Goal: Check status: Check status

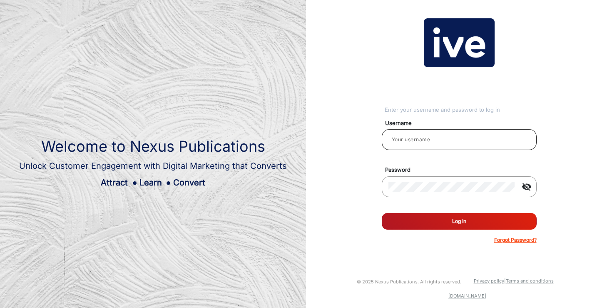
click at [435, 138] on input "email" at bounding box center [459, 139] width 142 height 10
type input "[PERSON_NAME]"
click at [452, 220] on button "Log In" at bounding box center [459, 221] width 155 height 17
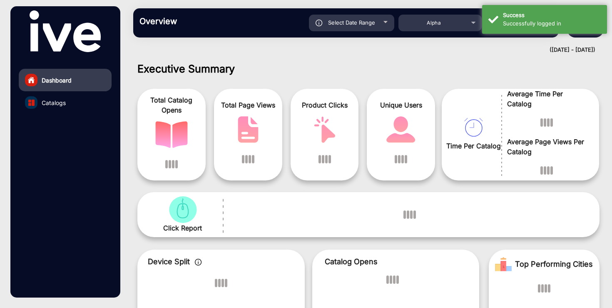
scroll to position [6, 0]
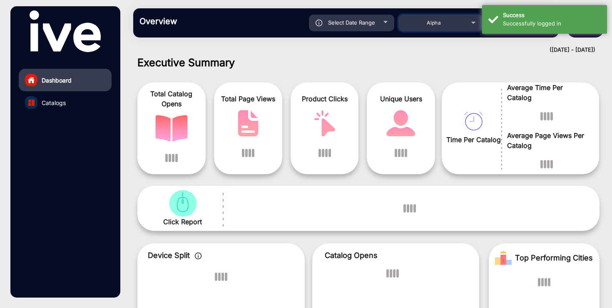
click at [441, 21] on div "Alpha" at bounding box center [433, 23] width 67 height 10
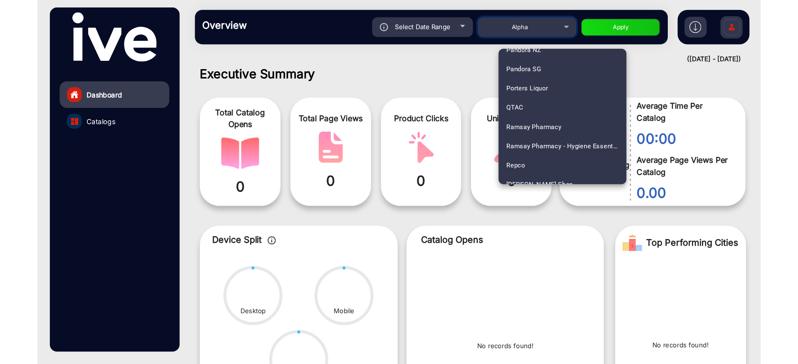
scroll to position [954, 0]
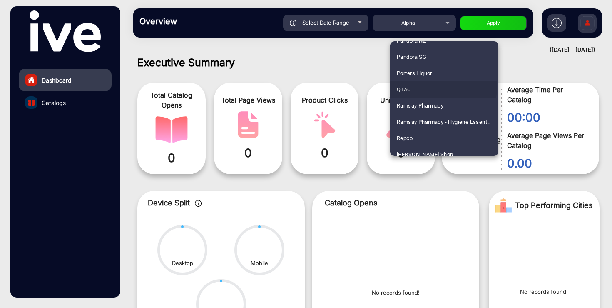
click at [442, 87] on mat-option "QTAC" at bounding box center [444, 89] width 108 height 16
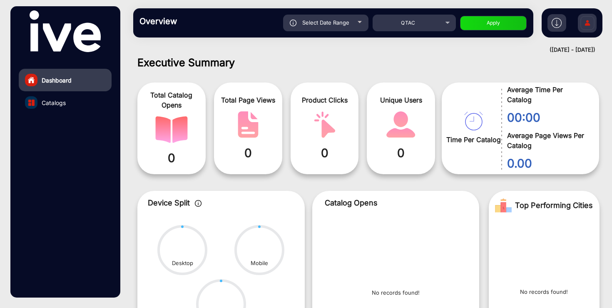
click at [336, 23] on span "Select Date Range" at bounding box center [325, 22] width 47 height 7
type input "[DATE]"
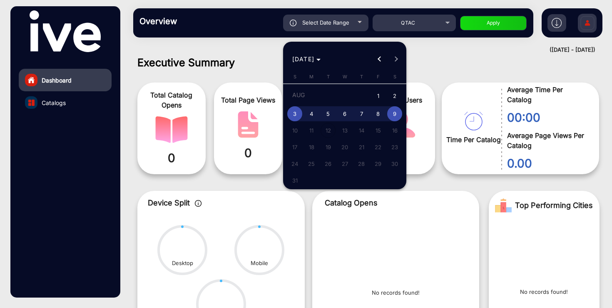
click at [380, 58] on button "Previous month" at bounding box center [379, 59] width 17 height 17
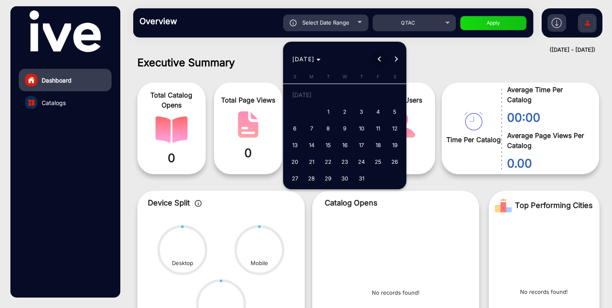
click at [380, 58] on button "Previous month" at bounding box center [379, 59] width 17 height 17
click at [298, 110] on span "1" at bounding box center [294, 111] width 15 height 15
type input "[DATE]"
click at [398, 58] on span "Next month" at bounding box center [396, 59] width 17 height 17
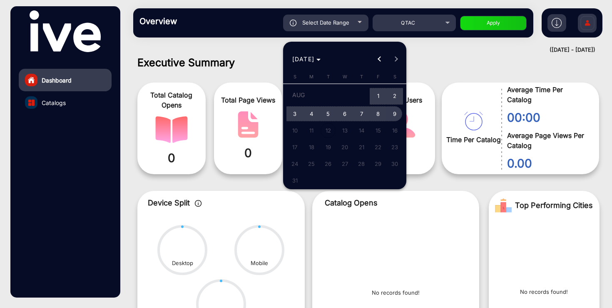
click at [398, 115] on span "9" at bounding box center [394, 113] width 15 height 15
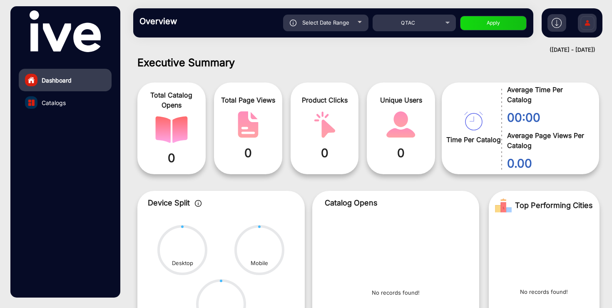
type input "[DATE]"
click at [500, 26] on button "Apply" at bounding box center [493, 23] width 67 height 15
type input "[DATE]"
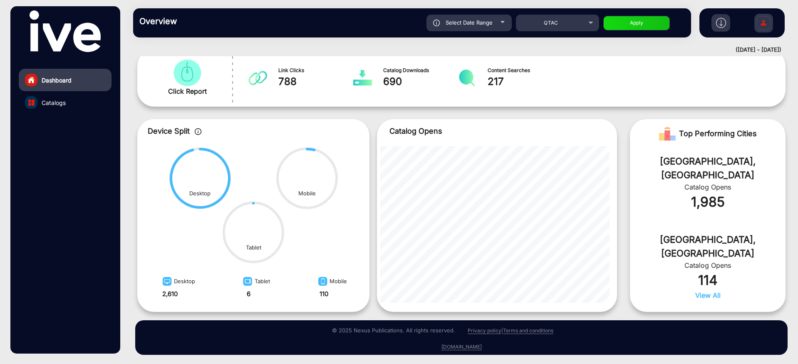
scroll to position [143, 0]
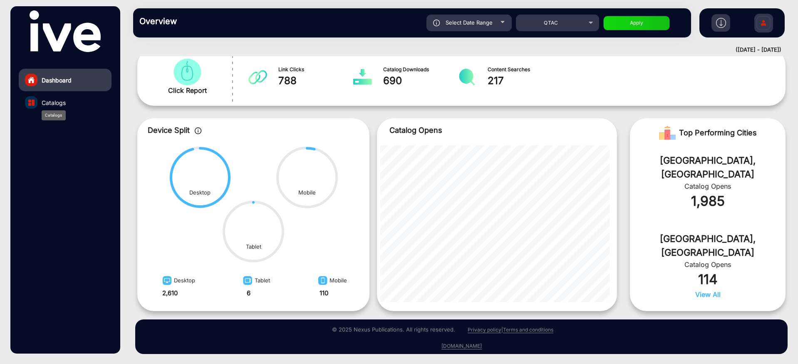
click at [56, 102] on span "Catalogs" at bounding box center [54, 102] width 24 height 9
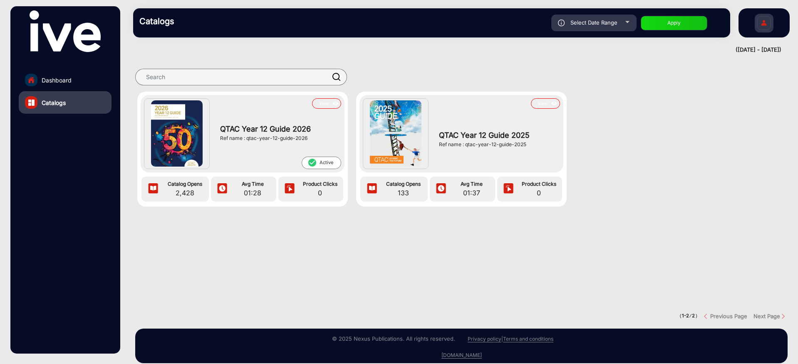
click at [243, 141] on div "Ref name : qtac-year-12-guide-2026" at bounding box center [278, 137] width 117 height 7
click at [249, 126] on span "QTAC Year 12 Guide 2026" at bounding box center [278, 128] width 117 height 11
click at [328, 103] on button "View" at bounding box center [326, 103] width 29 height 10
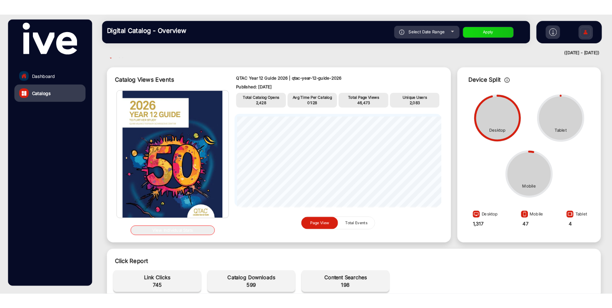
scroll to position [11, 0]
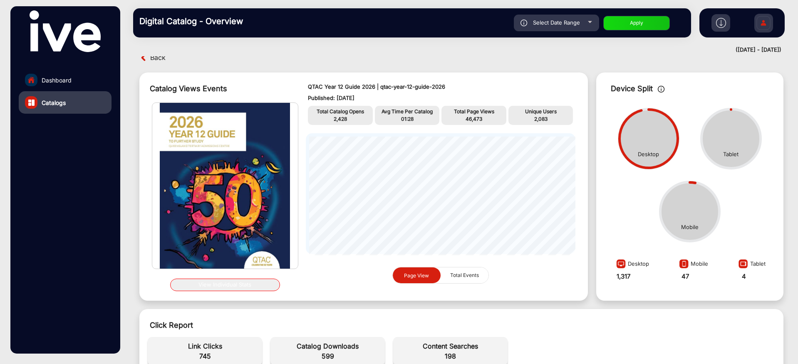
click at [222, 286] on button "View Individual Stats" at bounding box center [225, 284] width 110 height 12
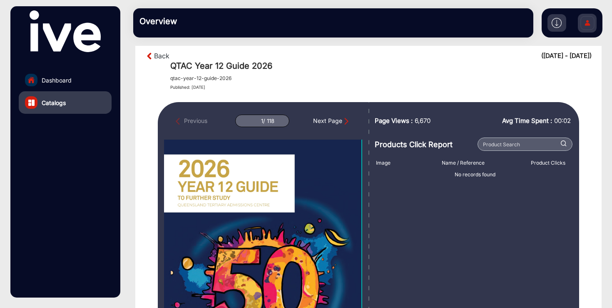
scroll to position [11, 0]
